Goal: Transaction & Acquisition: Purchase product/service

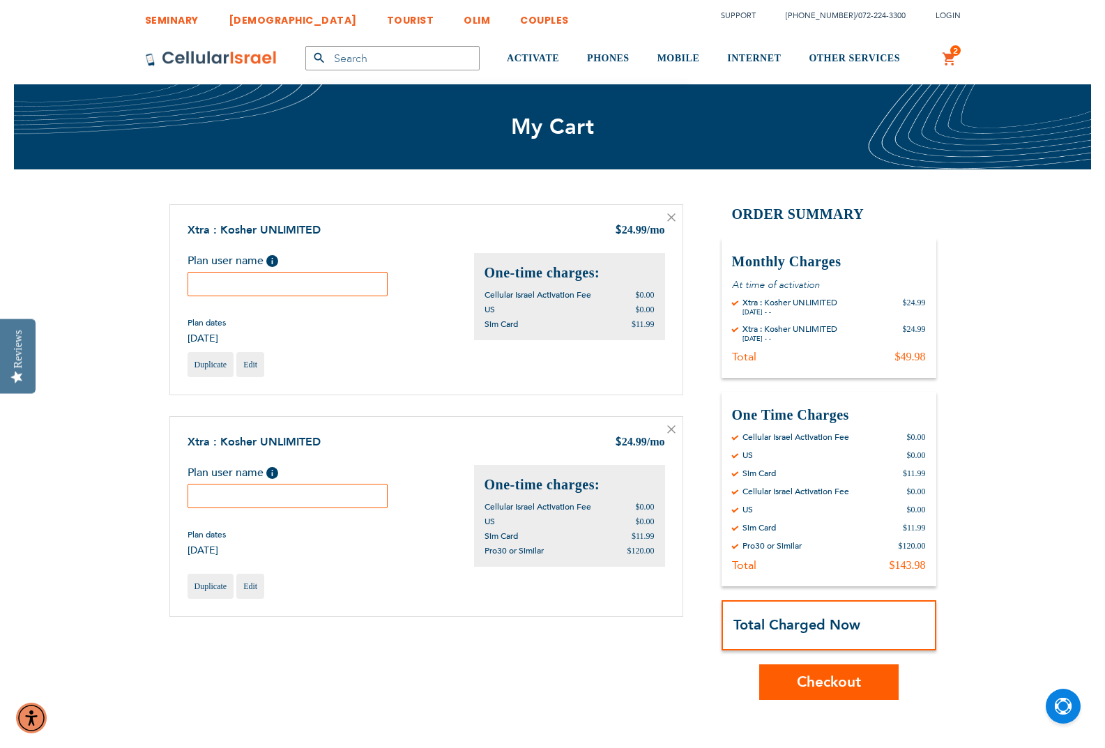
click at [671, 431] on icon at bounding box center [671, 429] width 8 height 8
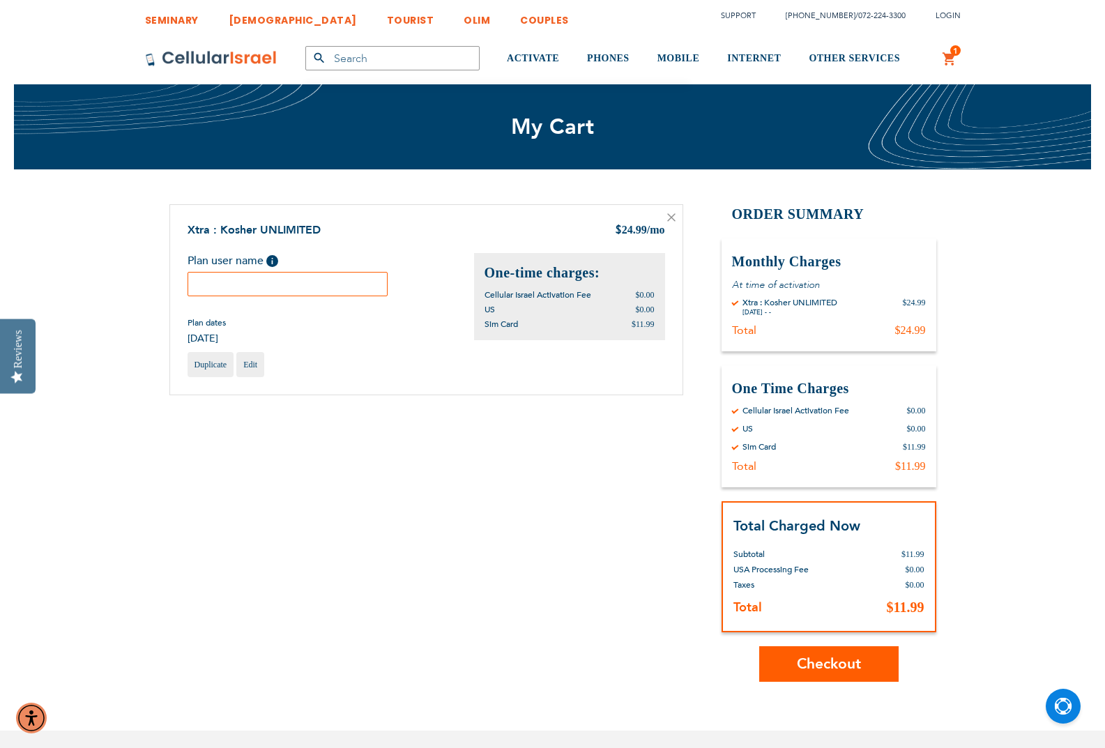
click at [671, 217] on icon at bounding box center [671, 217] width 7 height 7
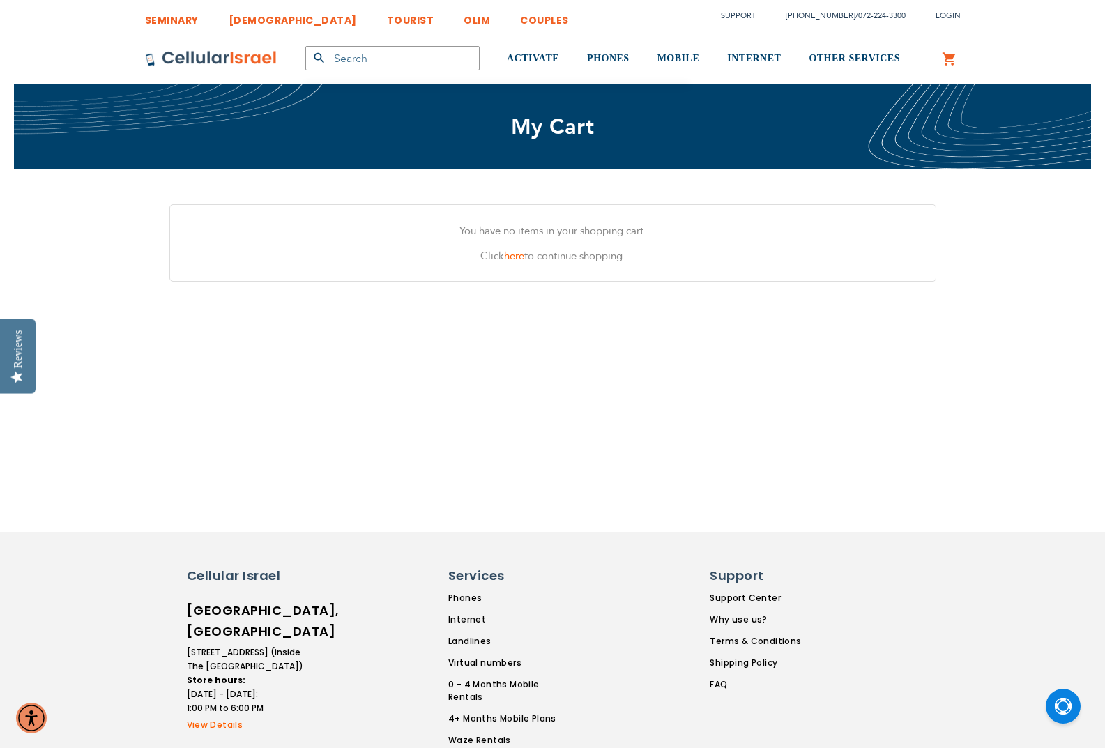
click at [249, 24] on link "[DEMOGRAPHIC_DATA]" at bounding box center [293, 16] width 128 height 26
